Goal: Information Seeking & Learning: Check status

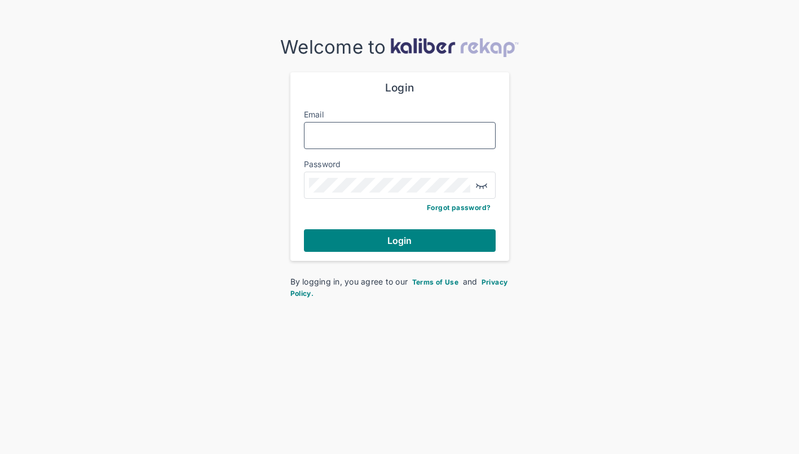
click at [373, 138] on input "Email" at bounding box center [400, 135] width 182 height 15
type input "**********"
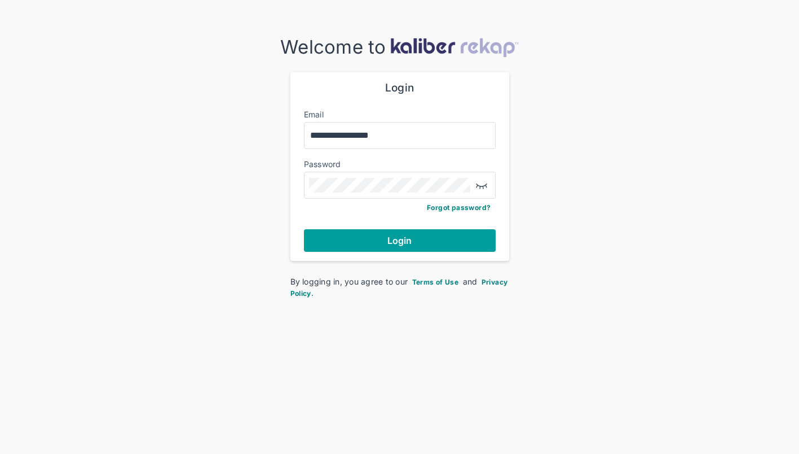
click at [397, 235] on span "Login" at bounding box center [400, 240] width 25 height 11
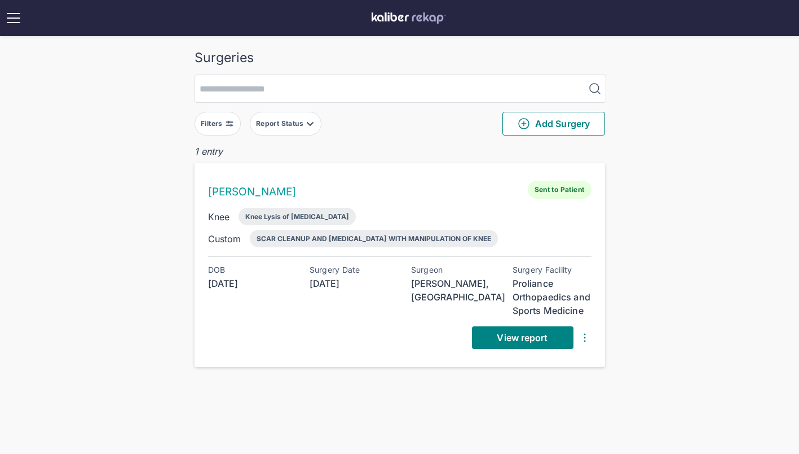
click at [585, 334] on img at bounding box center [585, 338] width 14 height 14
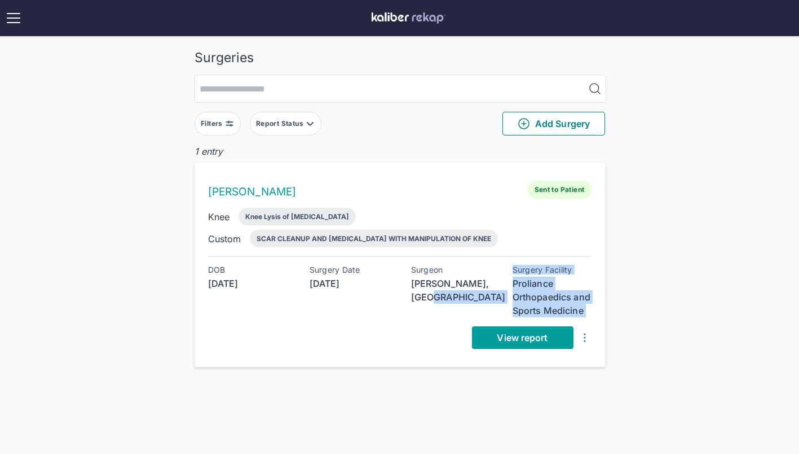
drag, startPoint x: 444, startPoint y: 315, endPoint x: 498, endPoint y: 336, distance: 58.0
click at [498, 336] on div "DOB [DEMOGRAPHIC_DATA] Surgery Date [DATE] Surgeon [PERSON_NAME], MD Surgery Fa…" at bounding box center [400, 306] width 384 height 83
click at [498, 336] on span "View report" at bounding box center [522, 337] width 51 height 11
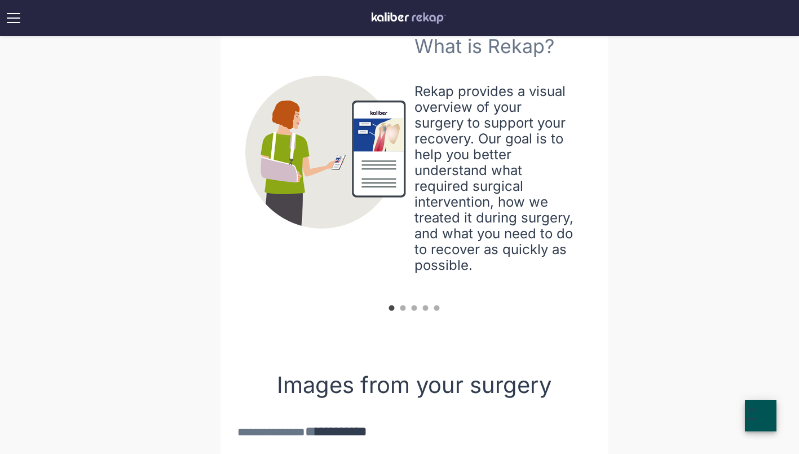
scroll to position [447, 0]
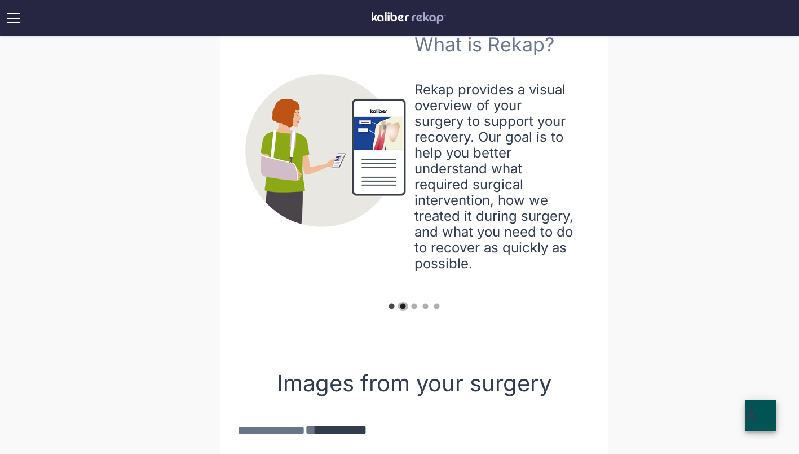
click at [404, 304] on circle "carousel indicator 2" at bounding box center [403, 306] width 6 height 6
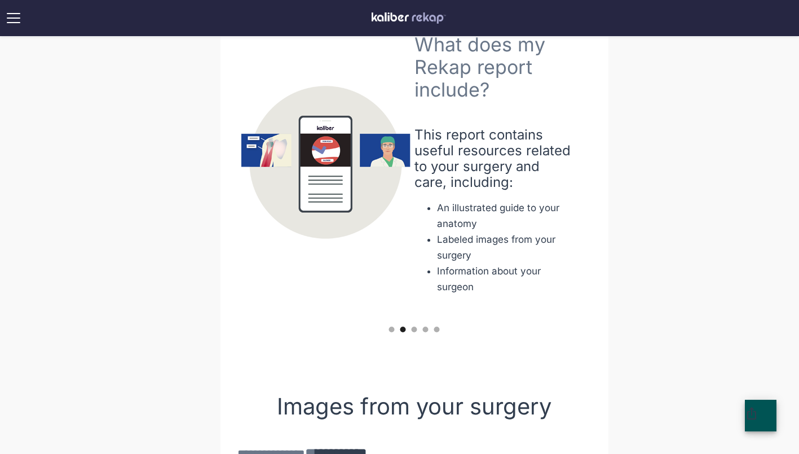
scroll to position [459, 0]
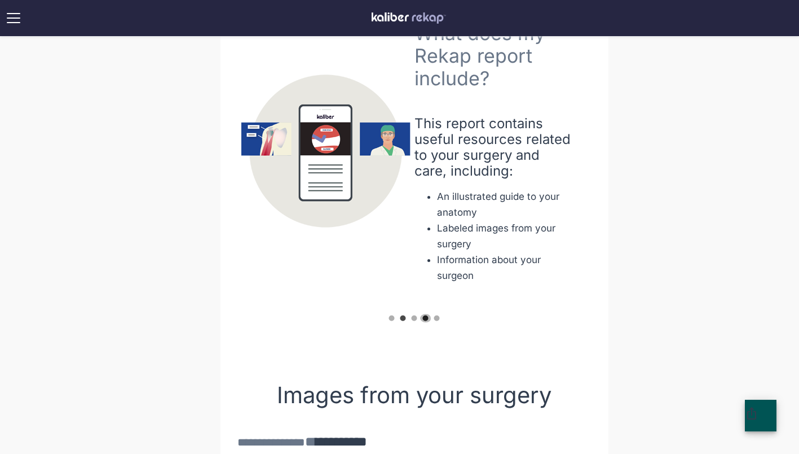
click at [420, 315] on span "carousel indicator 4" at bounding box center [425, 318] width 11 height 8
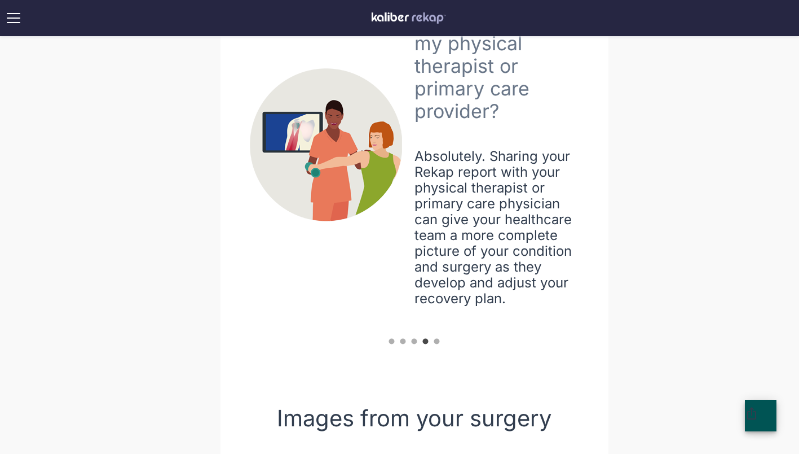
scroll to position [498, 0]
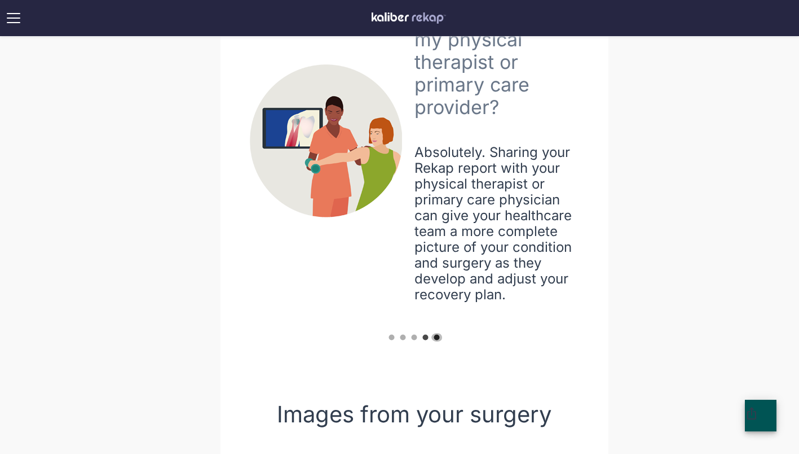
click at [435, 335] on circle "carousel indicator 5" at bounding box center [437, 337] width 6 height 6
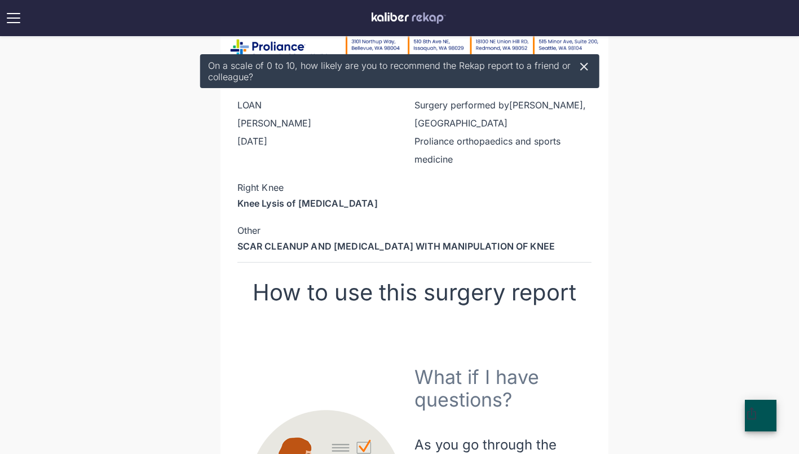
scroll to position [0, 0]
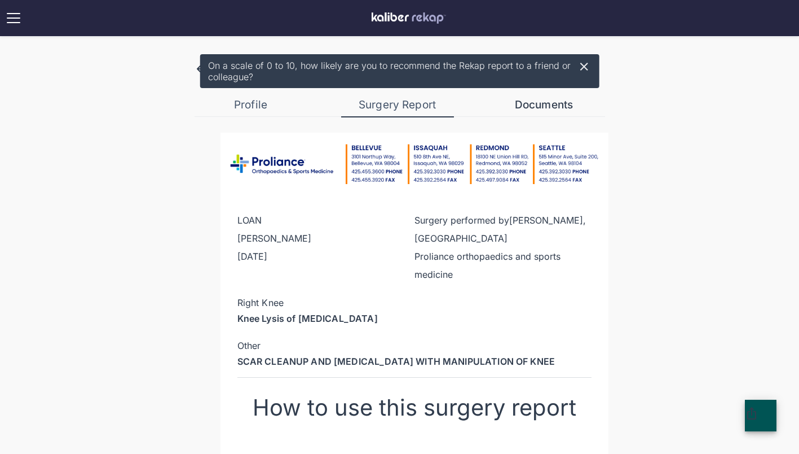
click at [538, 109] on div "Documents" at bounding box center [544, 105] width 113 height 14
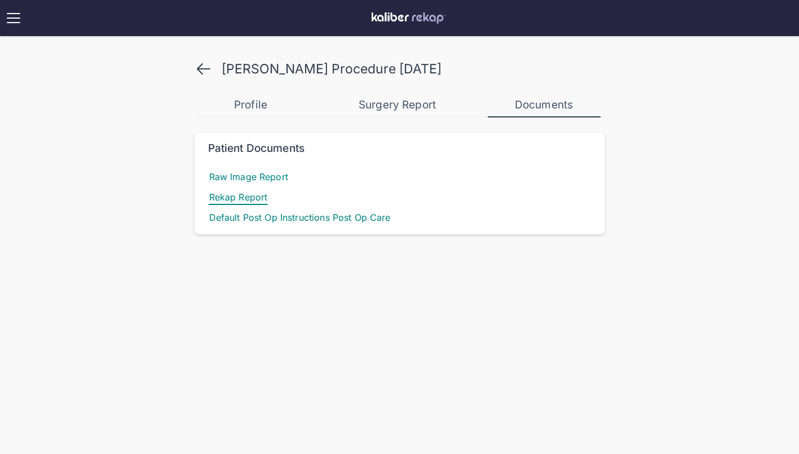
click at [235, 199] on span "Rekap Report" at bounding box center [238, 197] width 61 height 16
click at [260, 175] on span "Raw Image Report" at bounding box center [248, 177] width 81 height 16
click at [248, 196] on span "Rekap Report" at bounding box center [238, 197] width 61 height 16
click at [258, 214] on span "Default Post Op Instructions Post Op Care" at bounding box center [300, 217] width 184 height 16
click at [240, 178] on span "Raw Image Report" at bounding box center [248, 177] width 81 height 16
